Goal: Find specific page/section: Find specific page/section

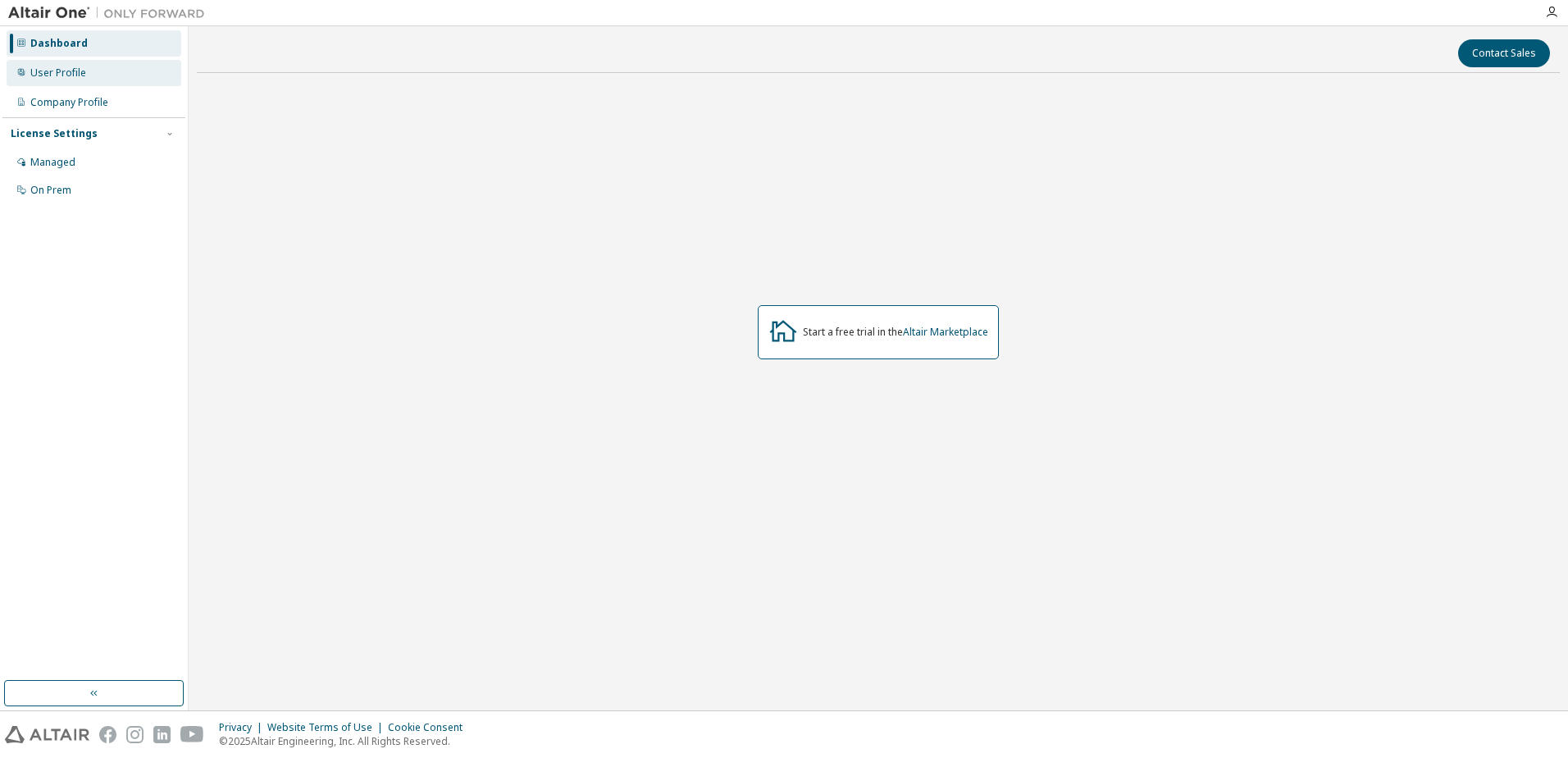
click at [68, 73] on div "User Profile" at bounding box center [58, 72] width 56 height 13
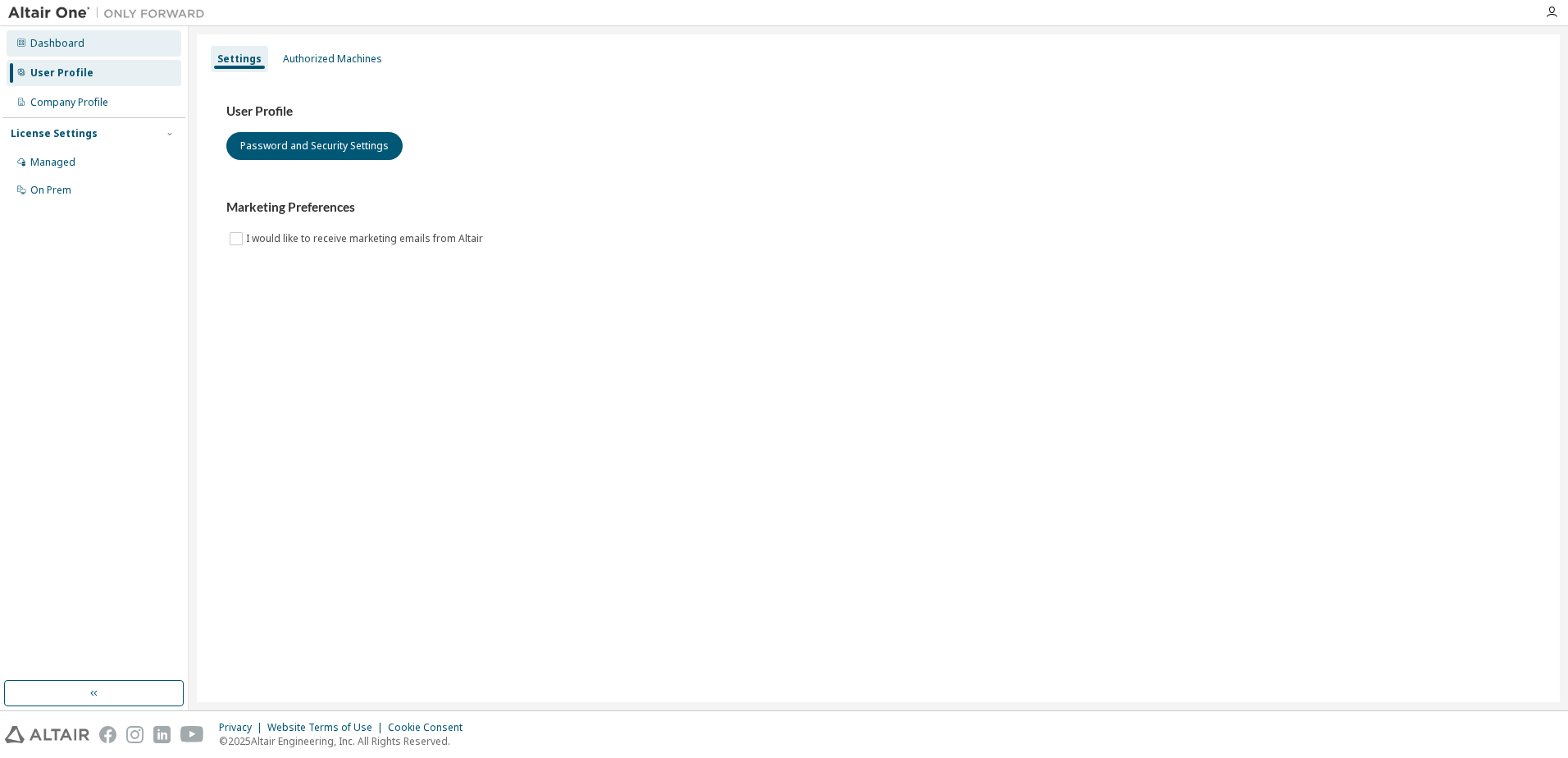
click at [77, 39] on div "Dashboard" at bounding box center [58, 43] width 54 height 13
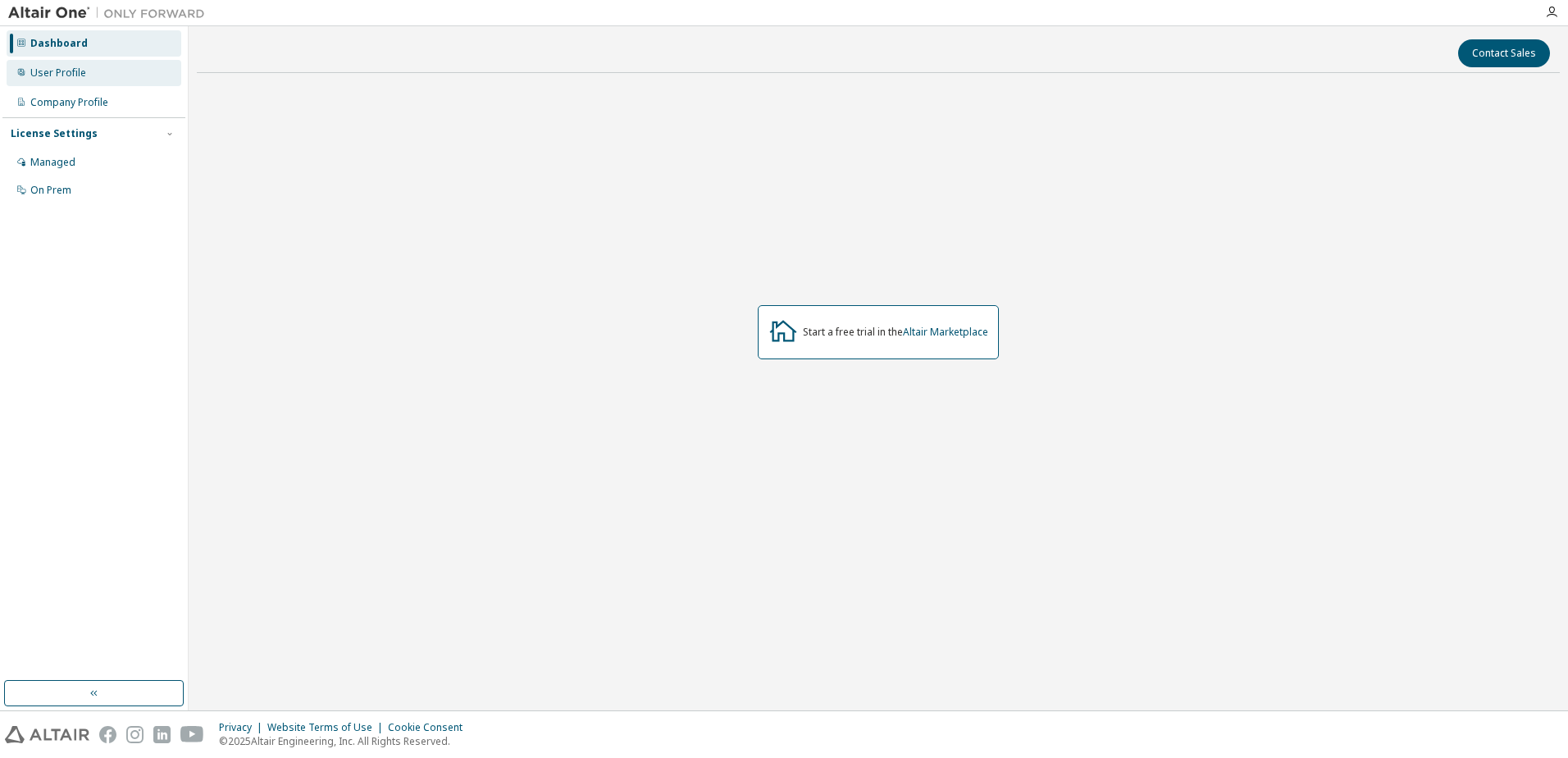
click at [77, 61] on div "User Profile" at bounding box center [94, 73] width 175 height 26
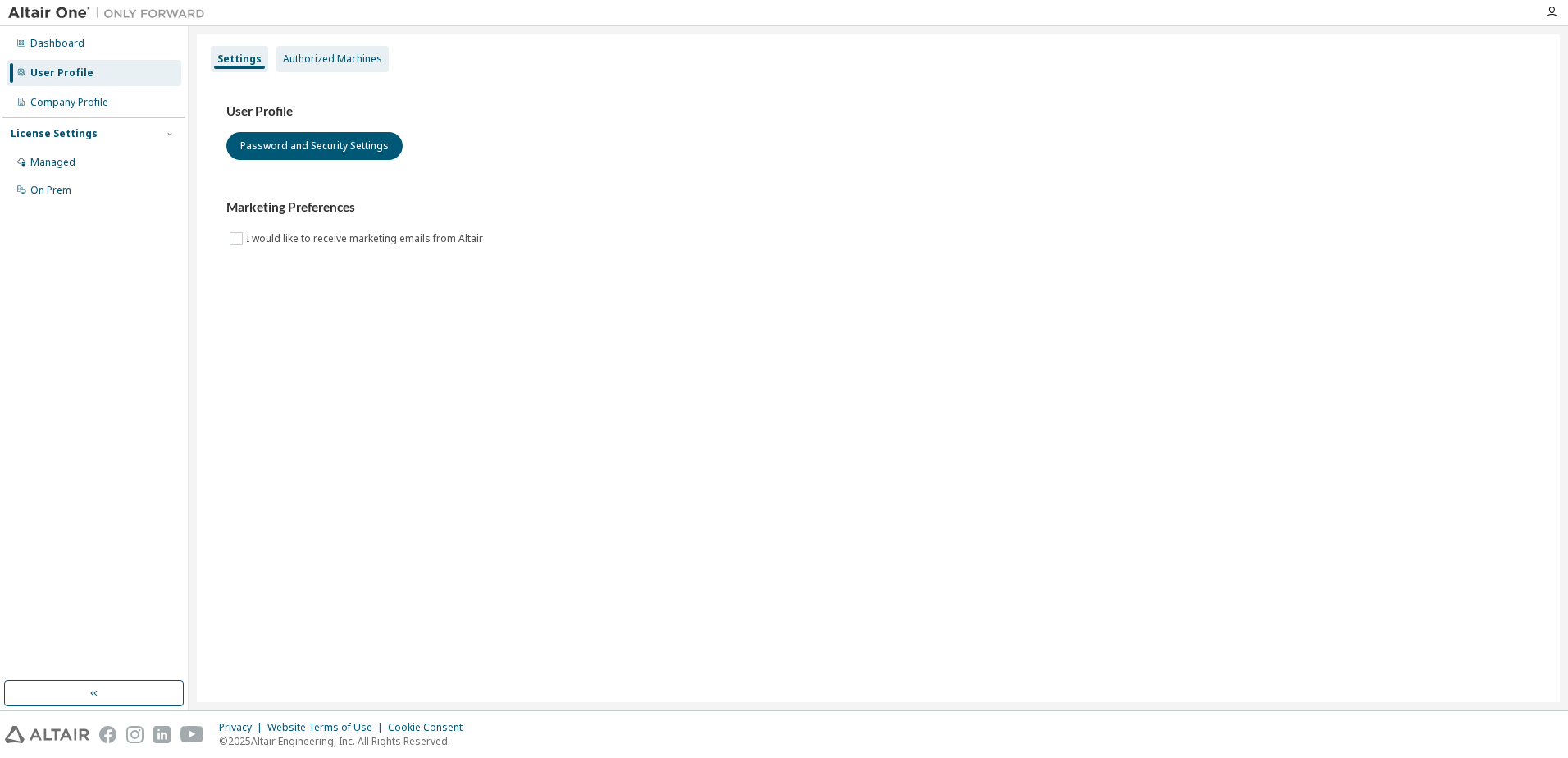
click at [367, 63] on div "Authorized Machines" at bounding box center [333, 59] width 100 height 13
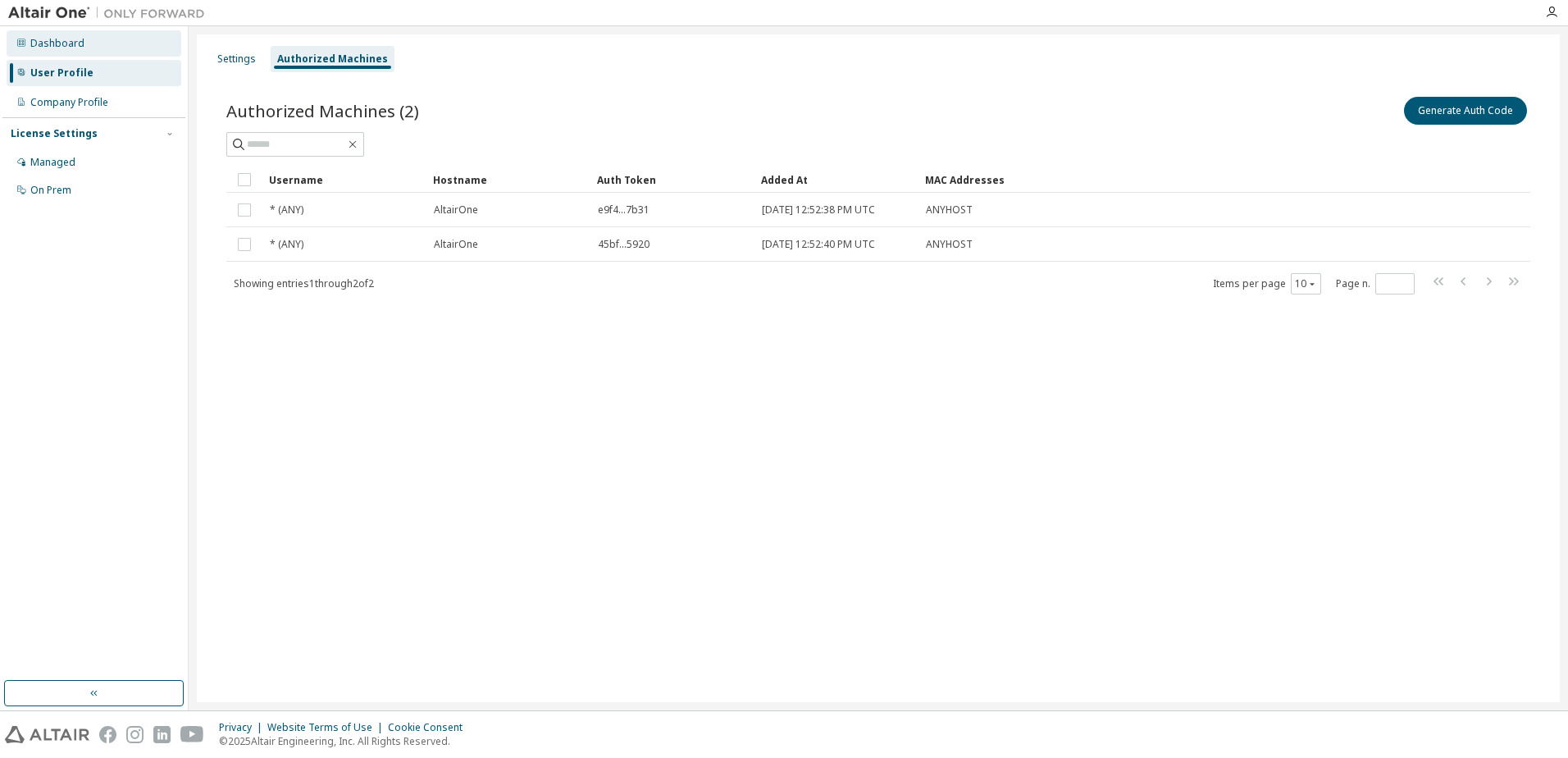
click at [75, 49] on div "Dashboard" at bounding box center [58, 43] width 54 height 13
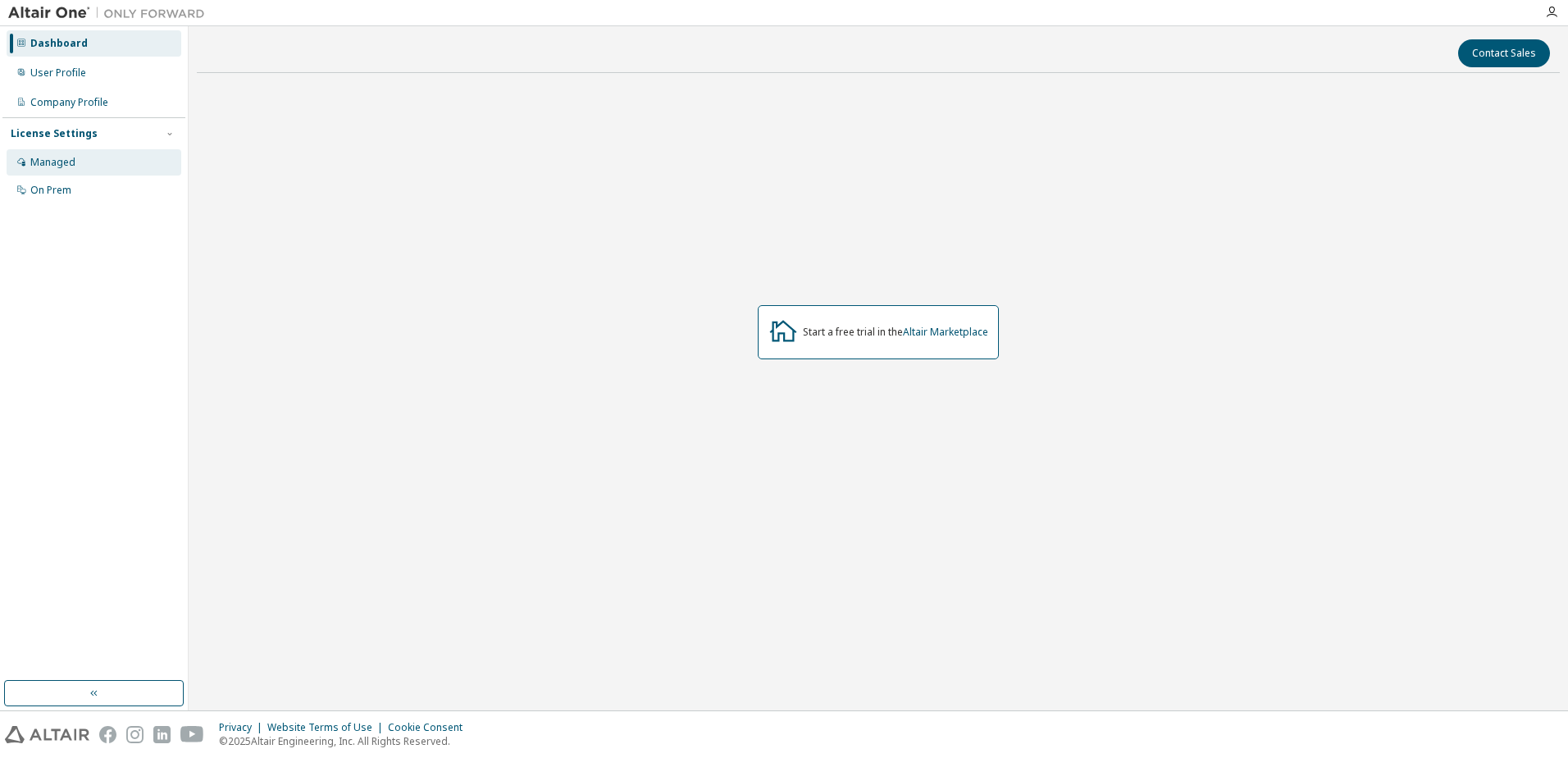
click at [72, 153] on div "Managed" at bounding box center [94, 162] width 175 height 26
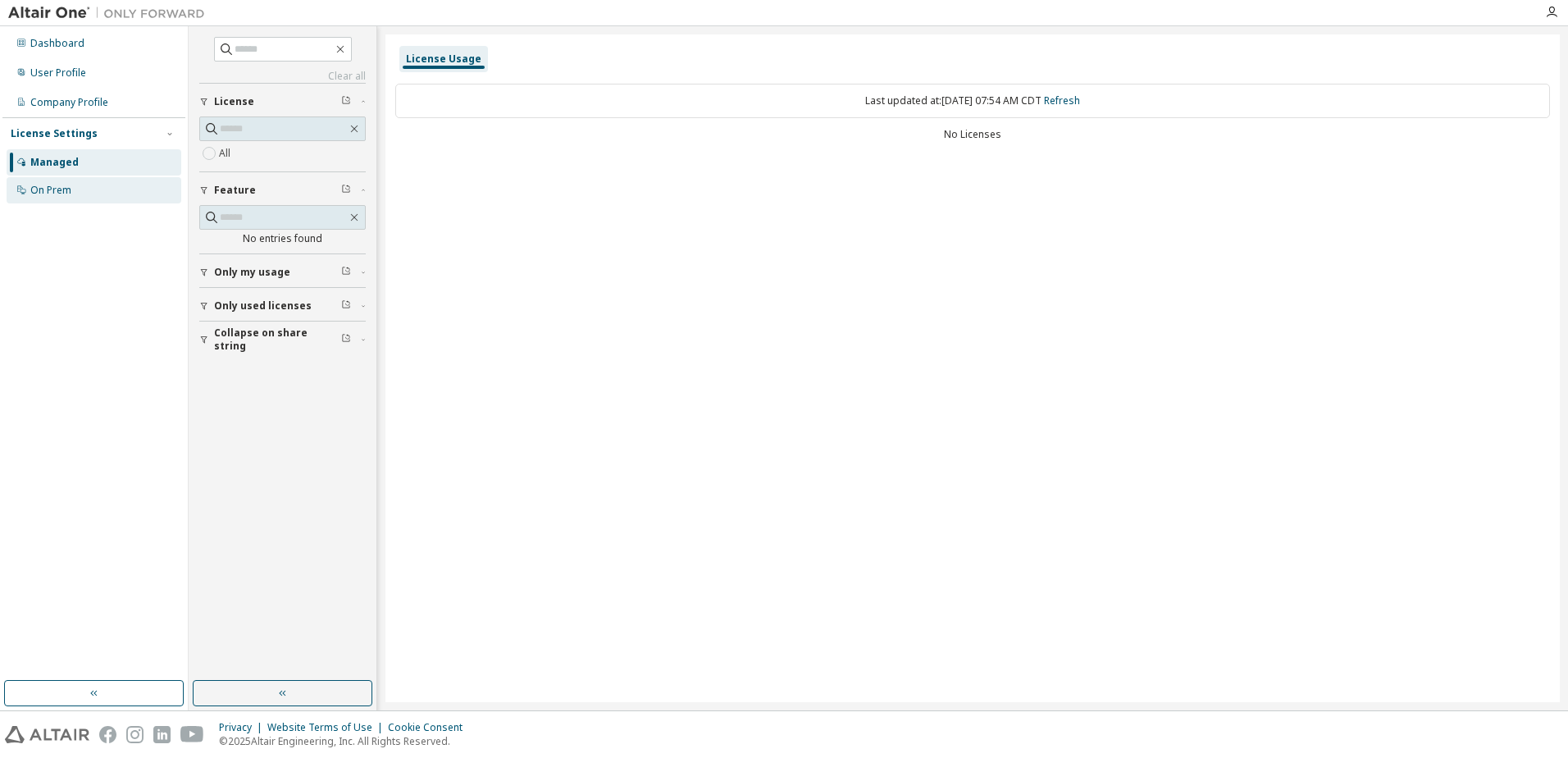
click at [75, 183] on div "On Prem" at bounding box center [94, 190] width 175 height 26
